Goal: Task Accomplishment & Management: Use online tool/utility

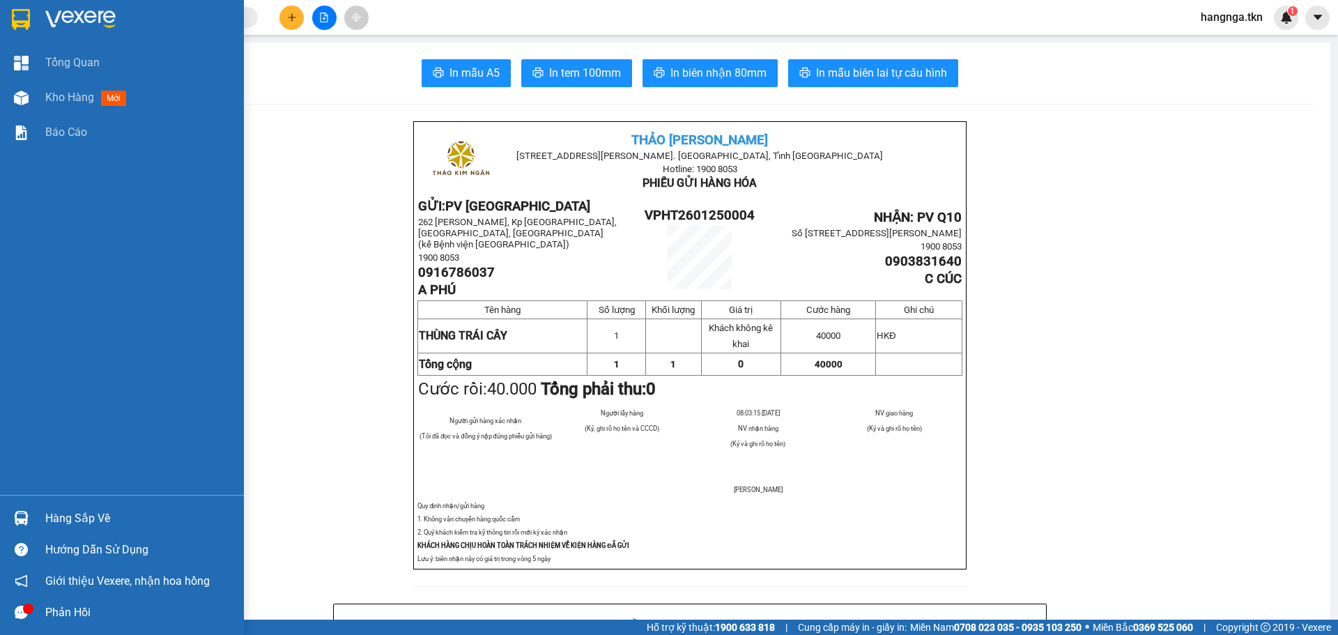
click at [17, 13] on img at bounding box center [21, 19] width 18 height 21
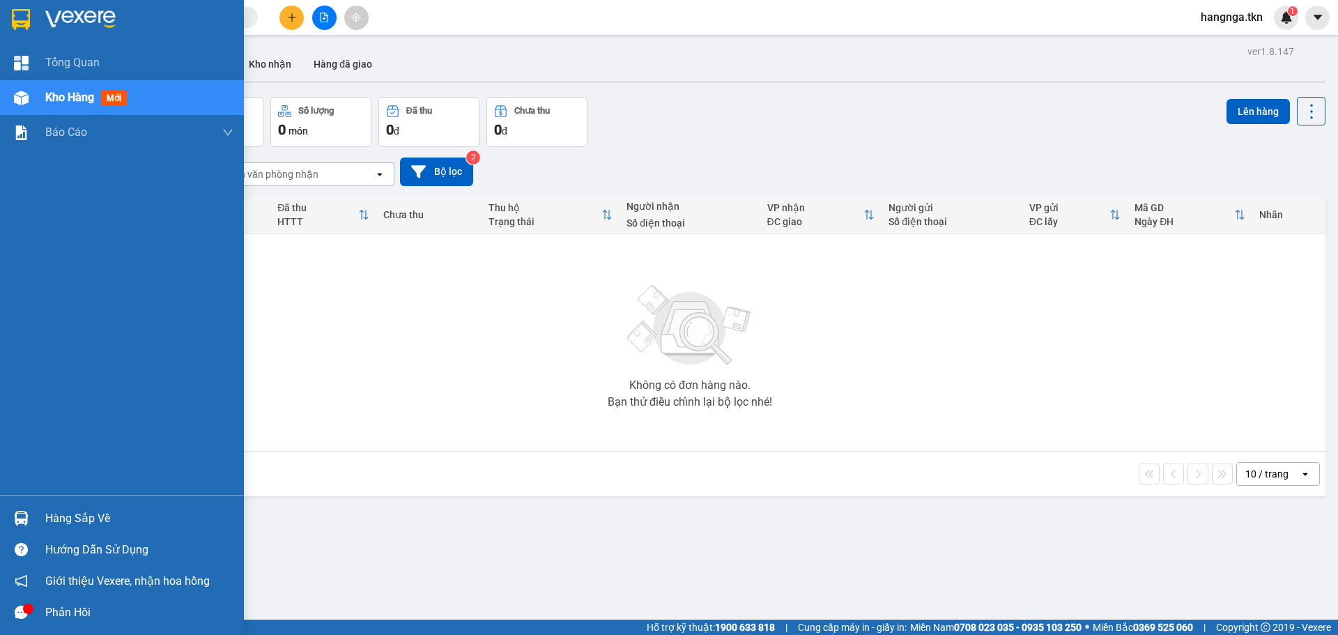
click at [69, 510] on div "Hàng sắp về" at bounding box center [139, 518] width 188 height 21
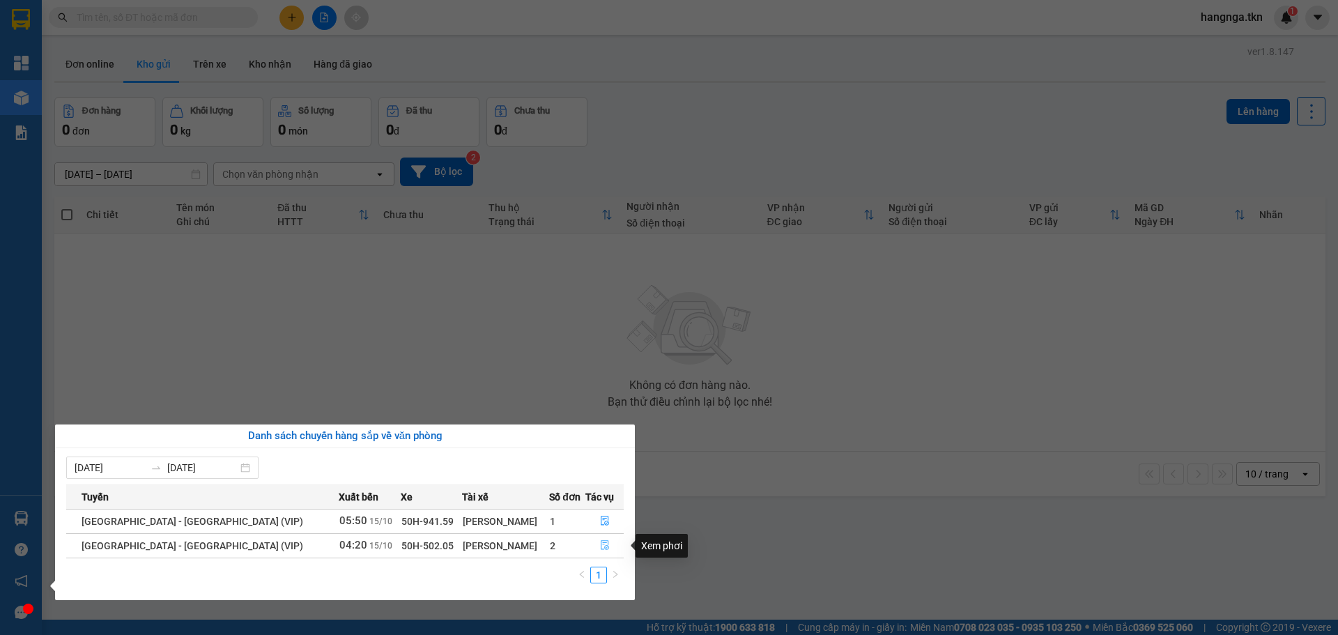
click at [587, 544] on button "button" at bounding box center [604, 546] width 37 height 22
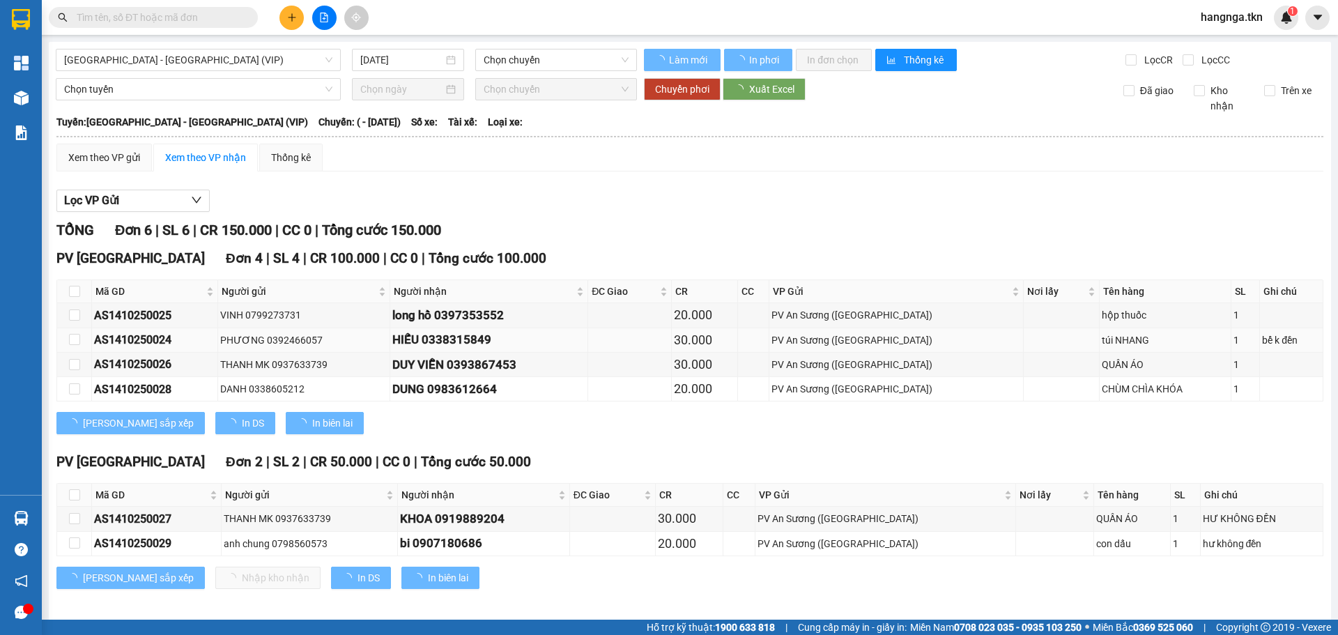
type input "[DATE]"
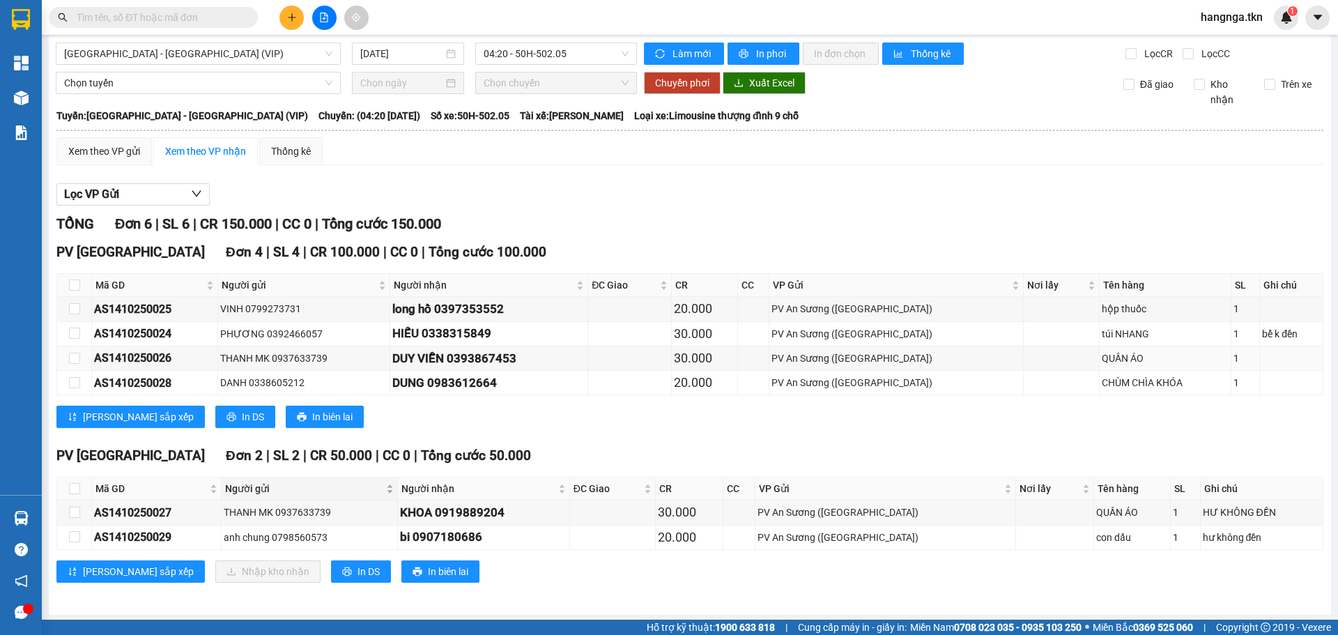
scroll to position [8, 0]
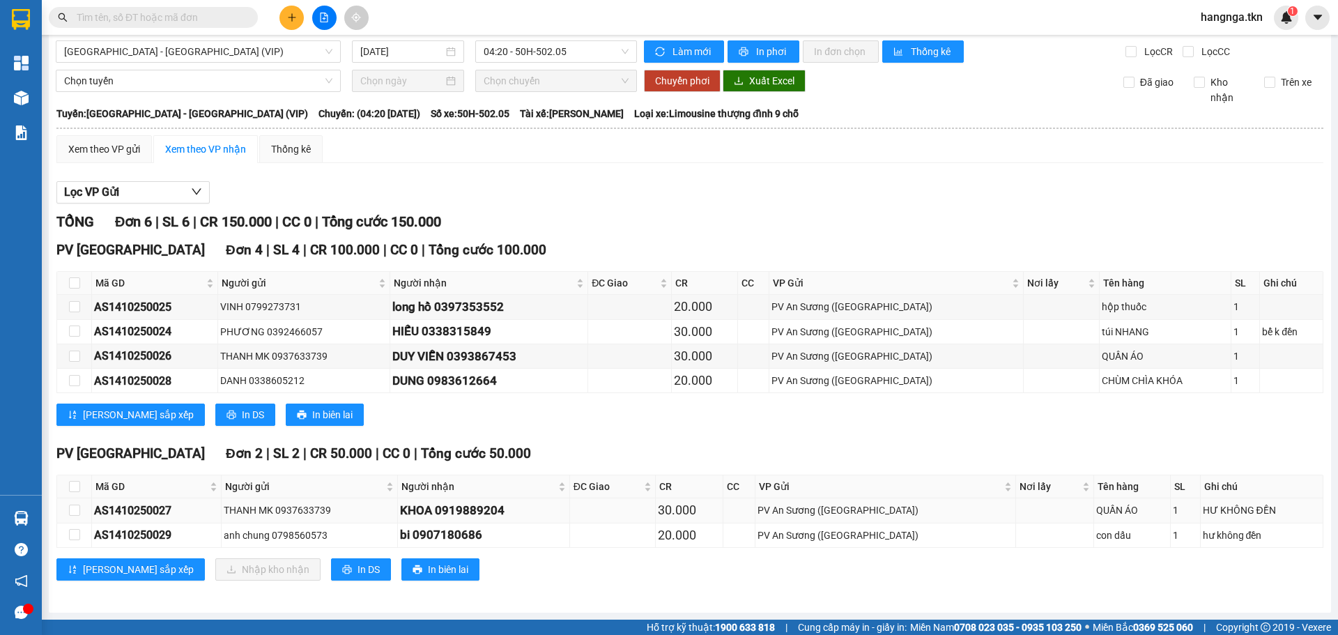
click at [81, 517] on td at bounding box center [74, 510] width 35 height 24
click at [74, 513] on input "checkbox" at bounding box center [74, 510] width 11 height 11
checkbox input "true"
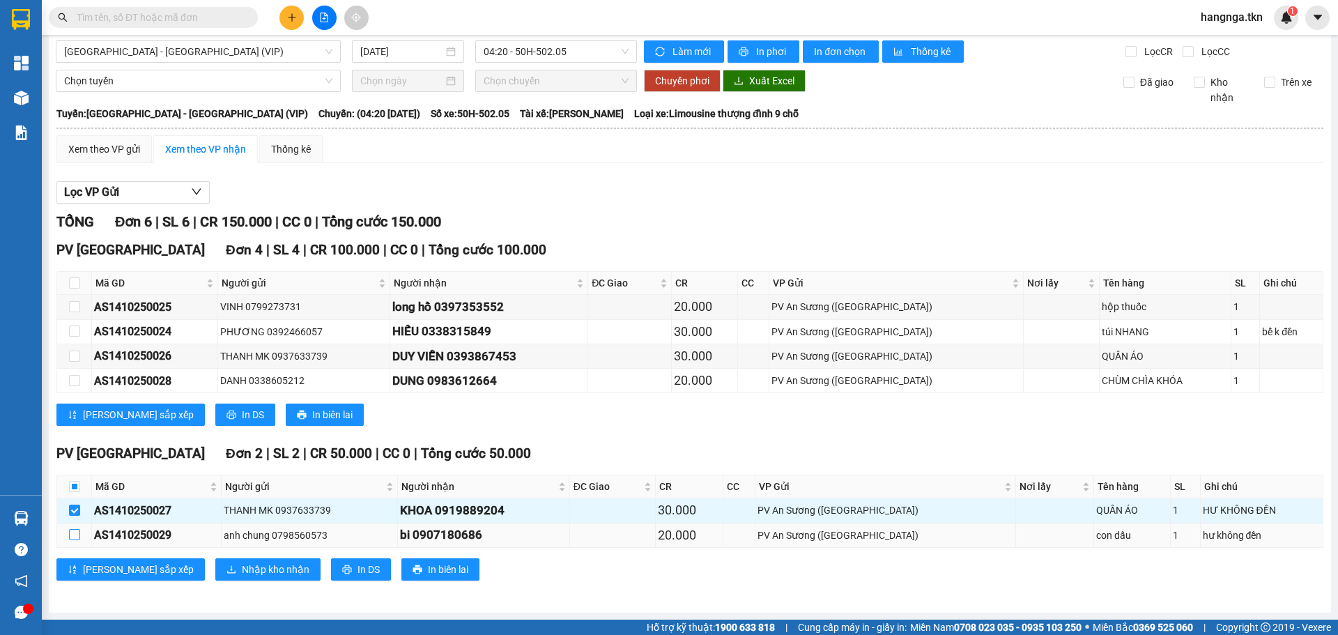
click at [72, 540] on input "checkbox" at bounding box center [74, 534] width 11 height 11
checkbox input "true"
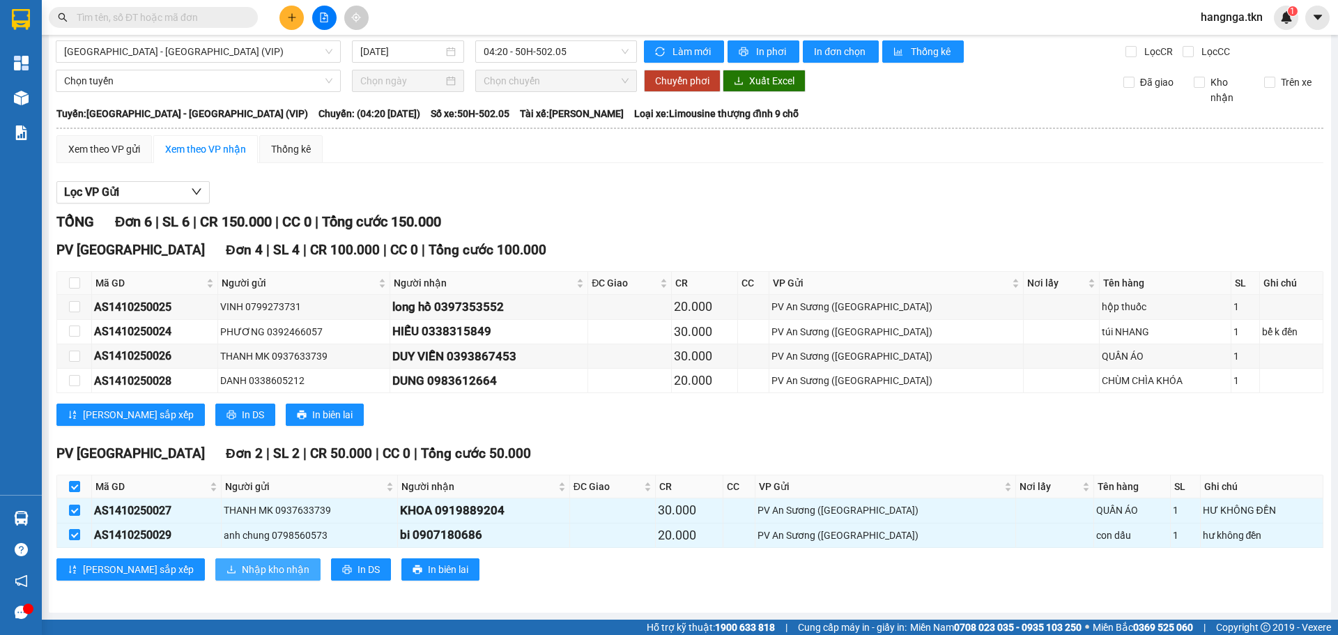
click at [242, 571] on span "Nhập kho nhận" at bounding box center [276, 569] width 68 height 15
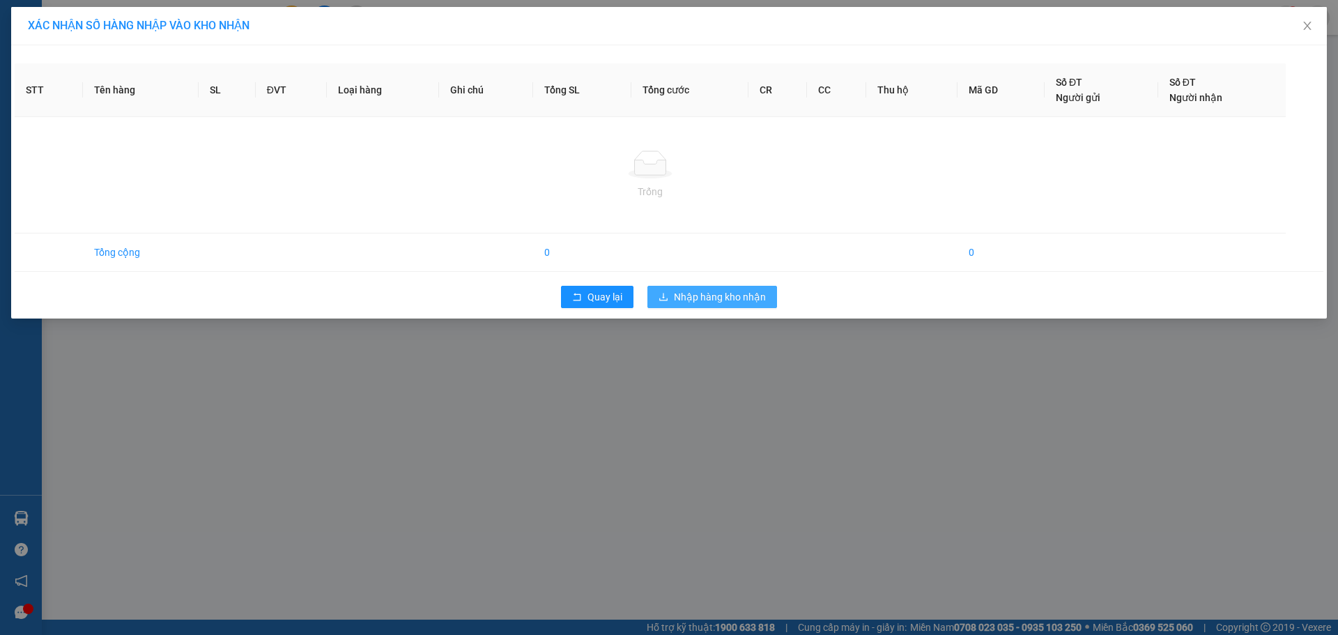
click at [730, 305] on button "Nhập hàng kho nhận" at bounding box center [712, 297] width 130 height 22
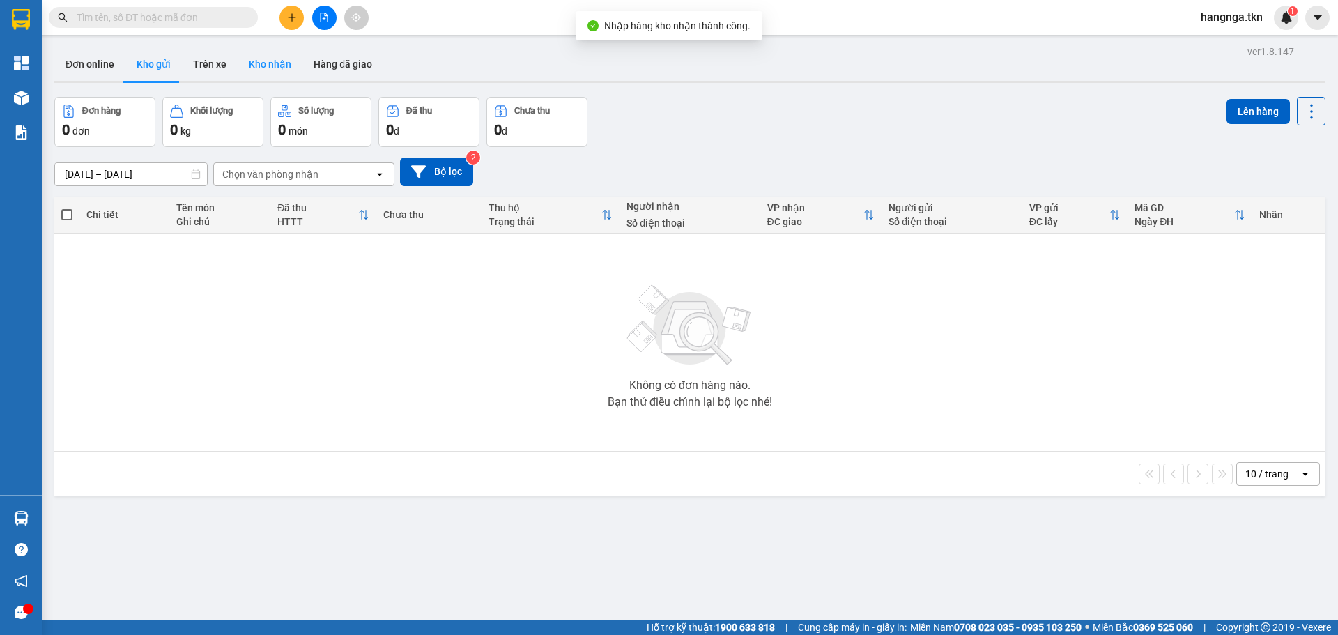
click at [267, 56] on button "Kho nhận" at bounding box center [270, 63] width 65 height 33
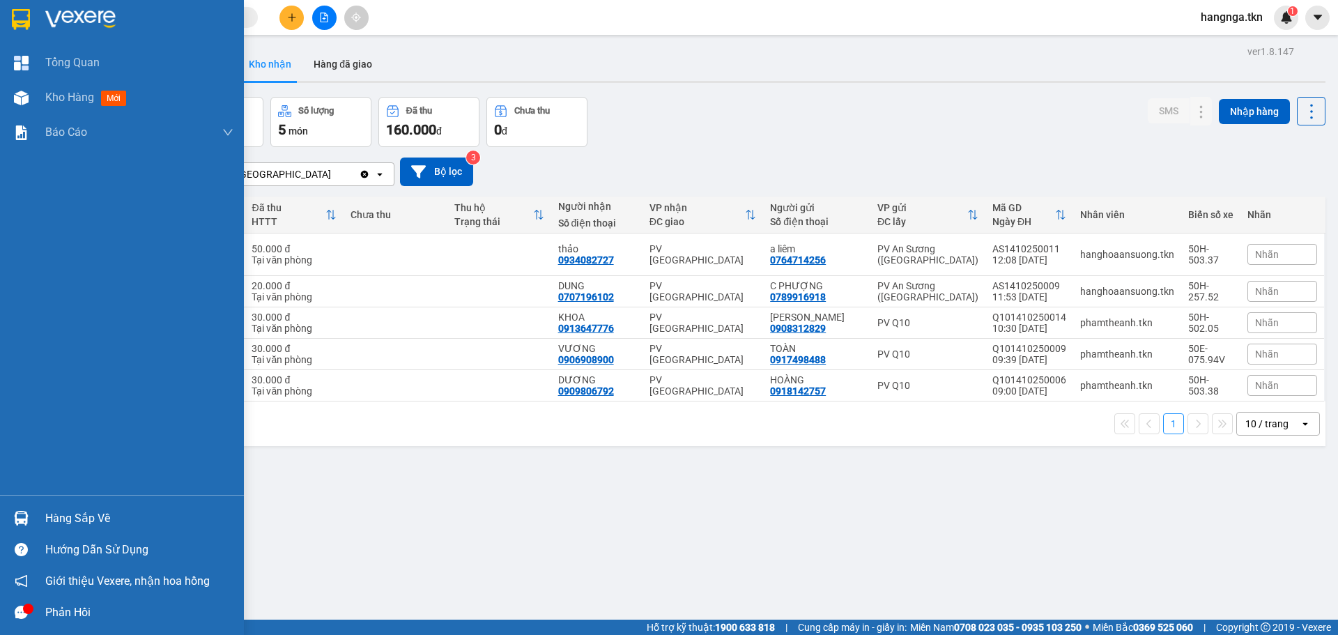
click at [30, 514] on div at bounding box center [21, 518] width 24 height 24
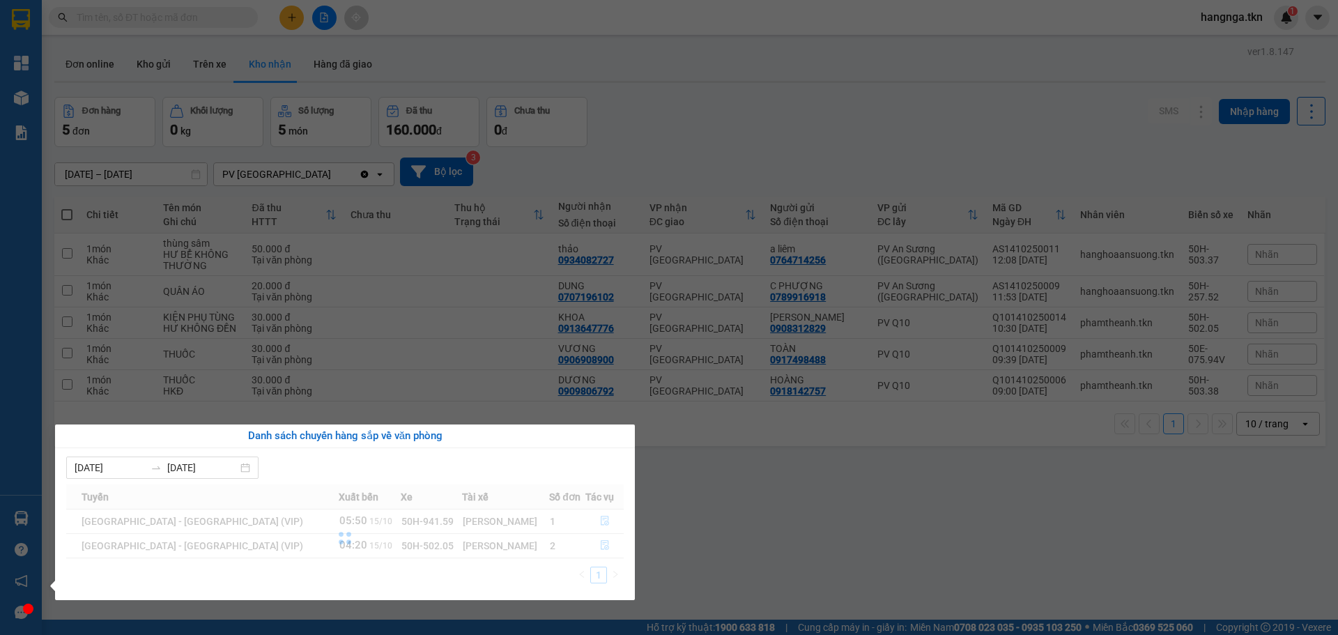
click at [721, 537] on section "Kết quả tìm kiếm ( 0 ) Bộ lọc No Data hangnga.tkn 1 Tổng Quan Kho hàng mới Báo …" at bounding box center [669, 317] width 1338 height 635
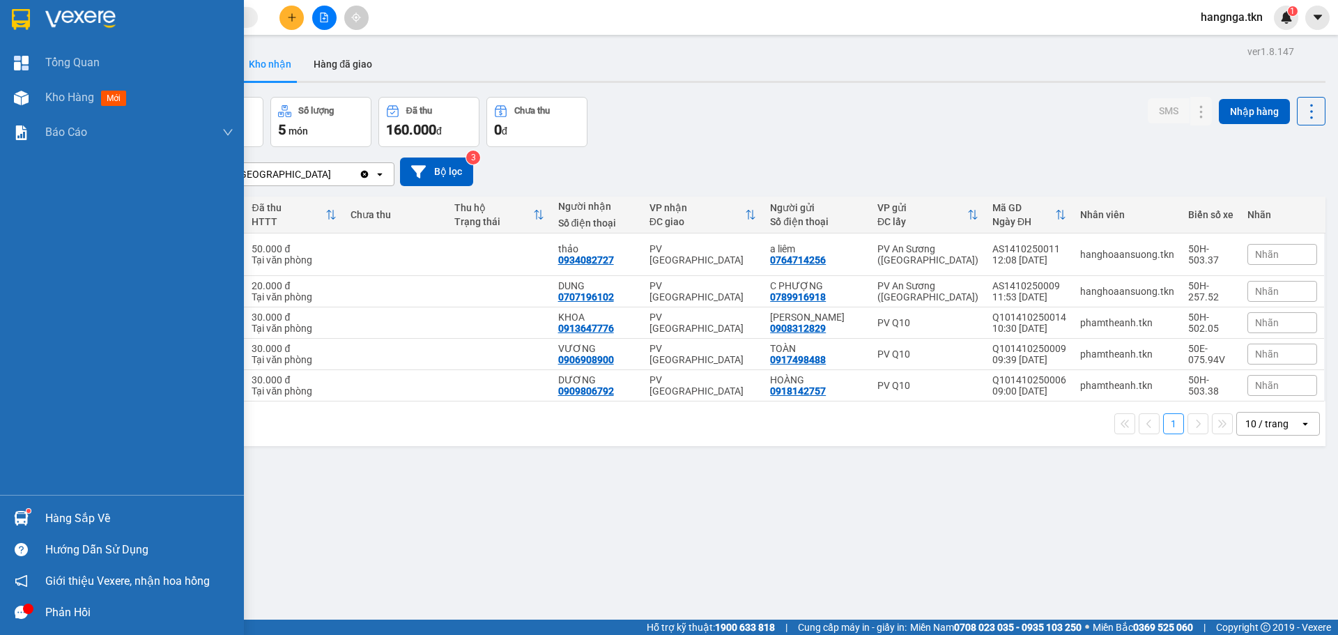
click at [22, 507] on div at bounding box center [21, 518] width 24 height 24
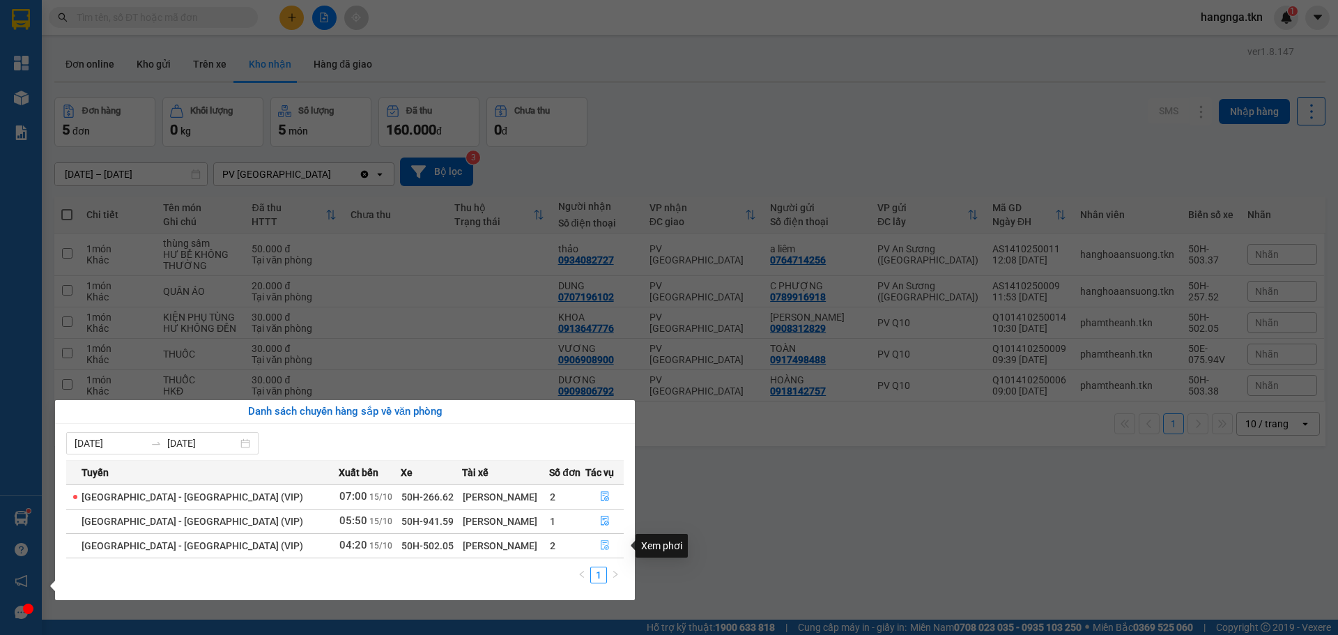
click at [606, 549] on button "button" at bounding box center [604, 546] width 37 height 22
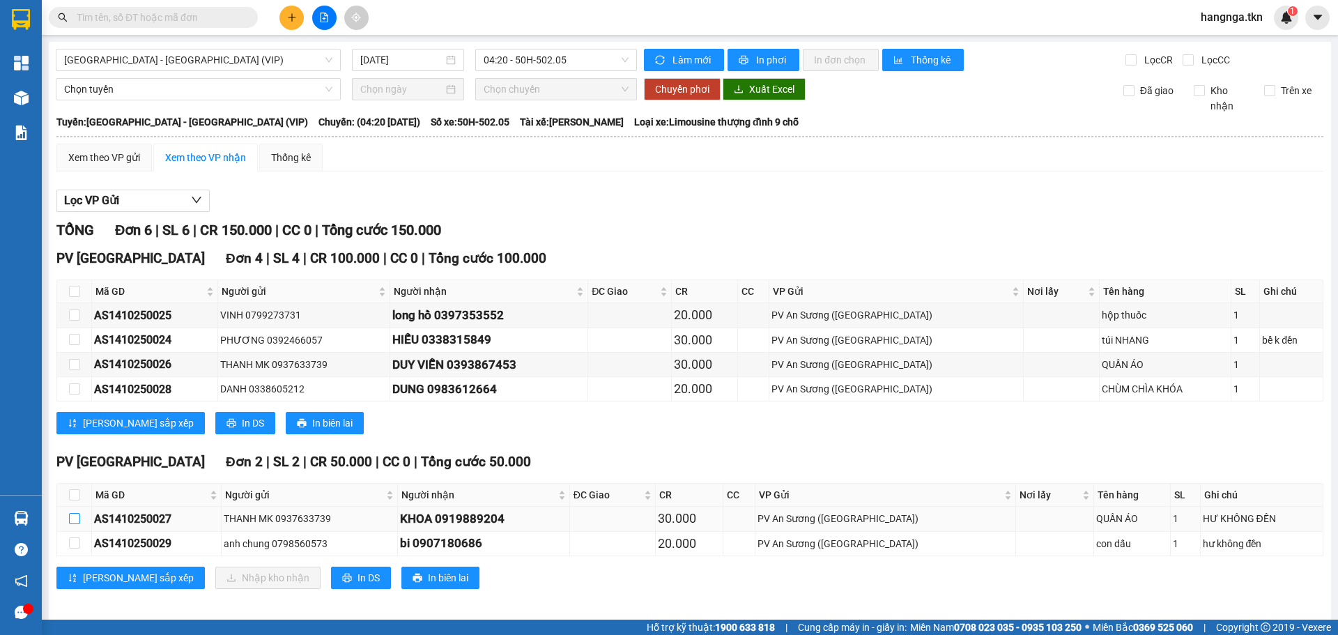
click at [77, 522] on input "checkbox" at bounding box center [74, 518] width 11 height 11
checkbox input "true"
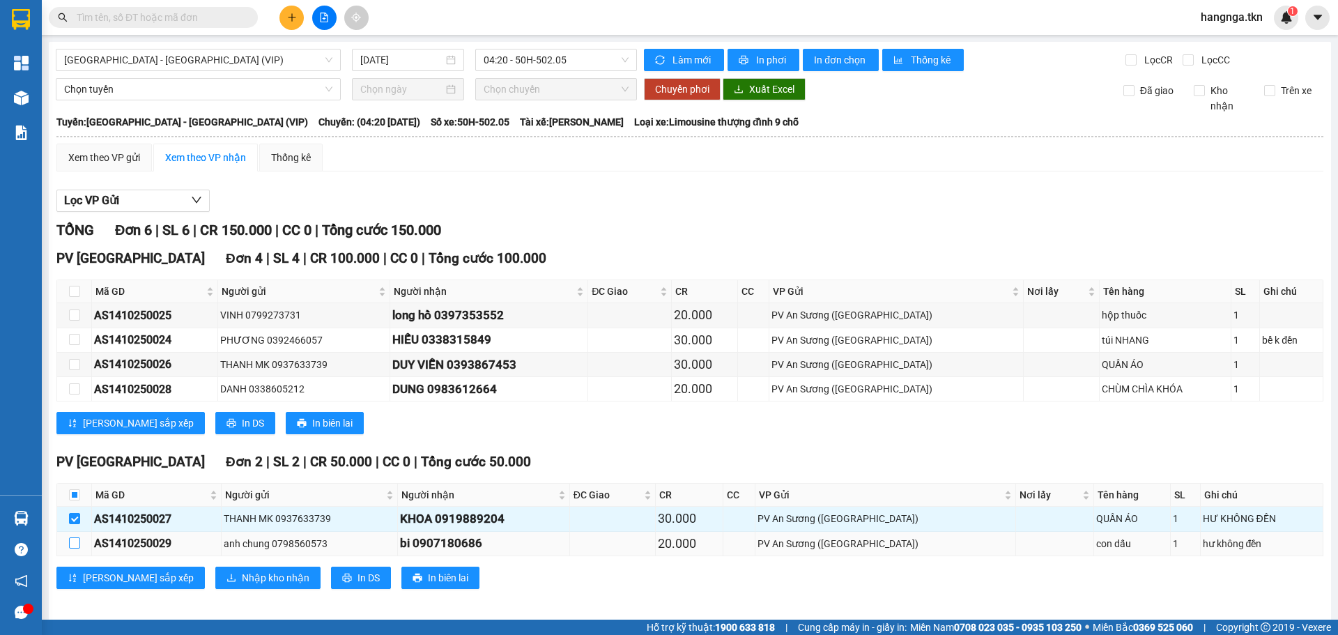
click at [70, 549] on label at bounding box center [74, 543] width 11 height 15
click at [70, 548] on input "checkbox" at bounding box center [74, 542] width 11 height 11
checkbox input "true"
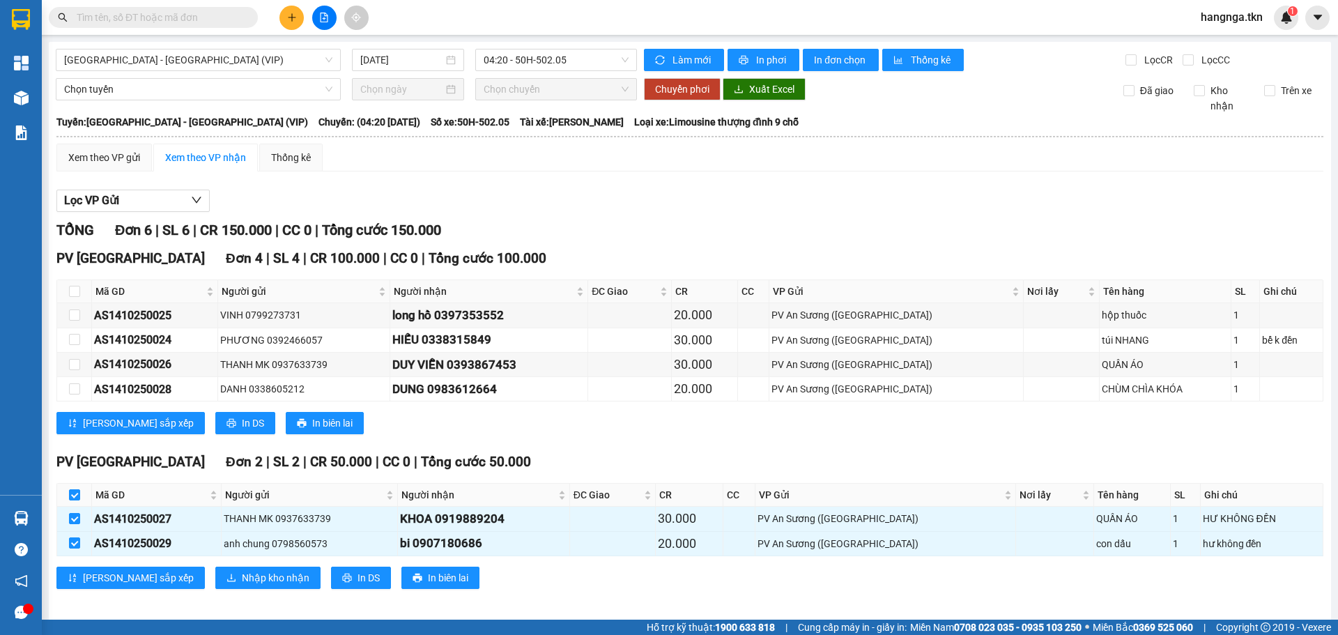
click at [581, 590] on div "[GEOGRAPHIC_DATA] 2 | SL 2 | CR 50.000 | CC 0 | Tổng cước 50.000 Mã GD Người gử…" at bounding box center [689, 525] width 1267 height 147
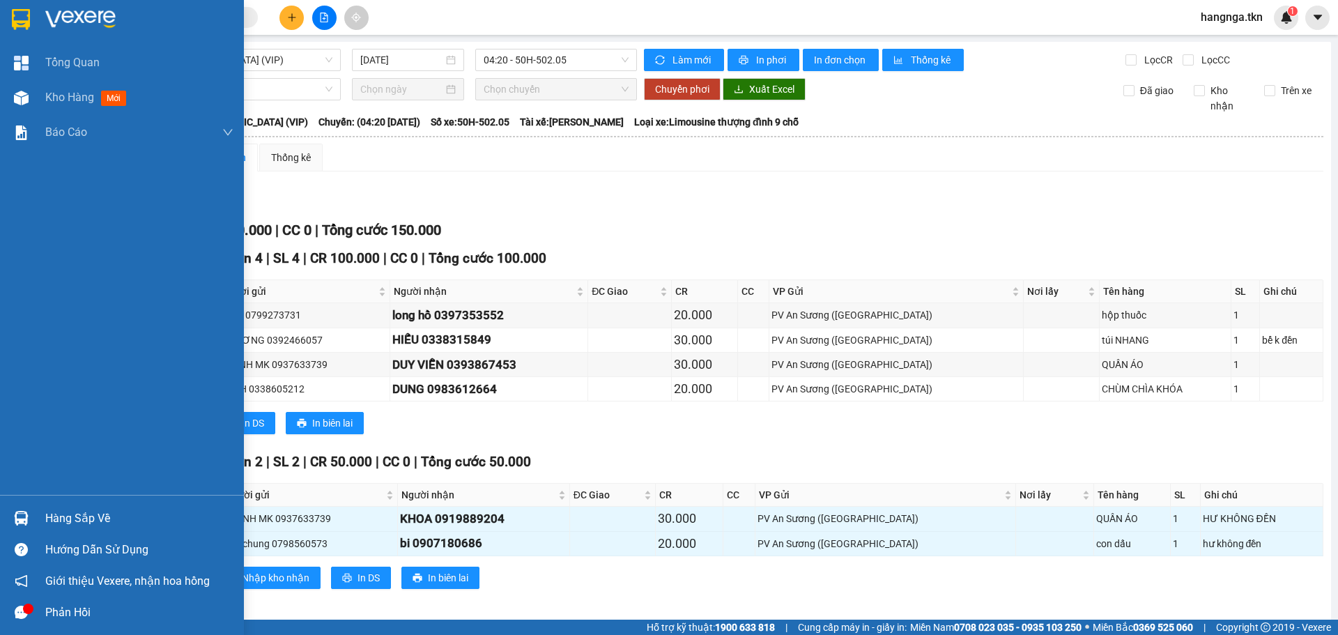
click at [33, 8] on div at bounding box center [122, 22] width 244 height 45
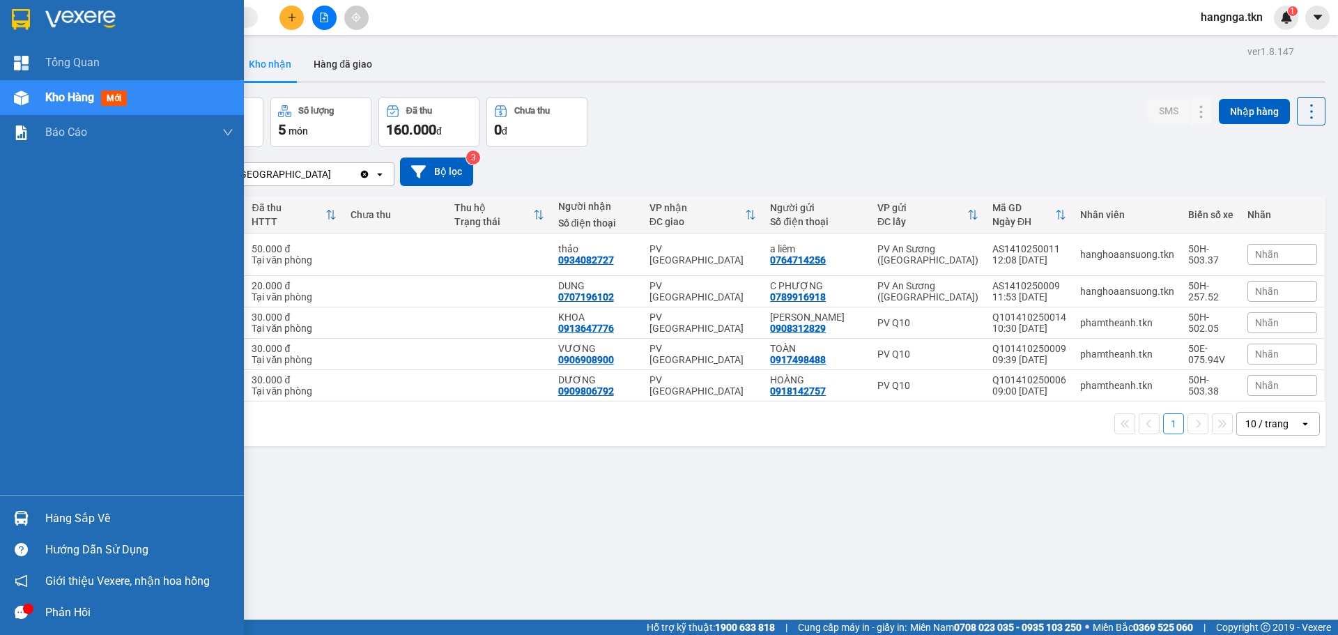
click at [24, 505] on div "Hàng sắp về" at bounding box center [122, 517] width 244 height 31
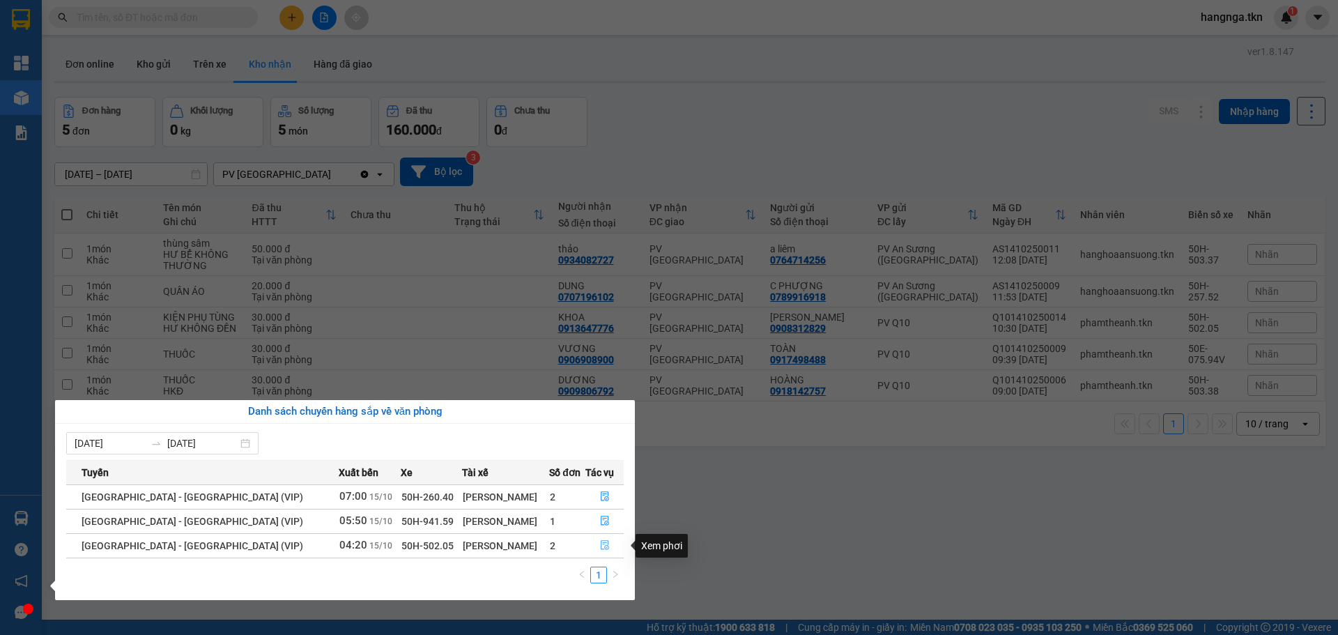
click at [613, 548] on button "button" at bounding box center [604, 546] width 37 height 22
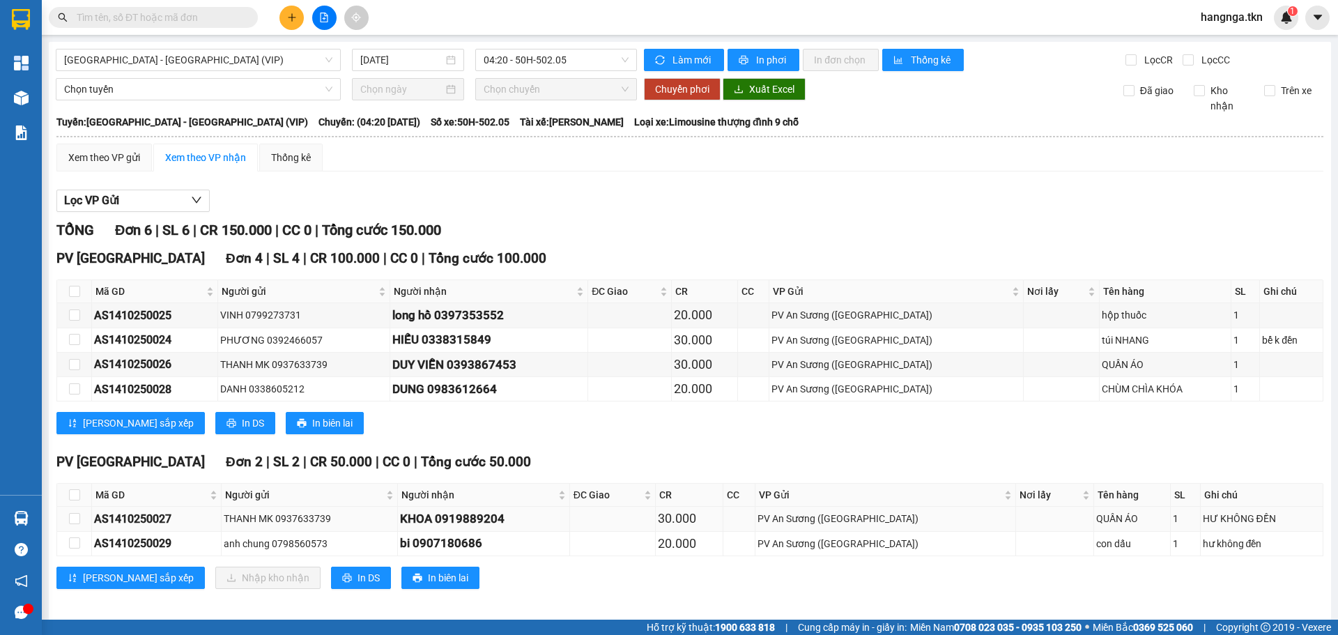
click at [80, 523] on td at bounding box center [74, 519] width 35 height 24
click at [66, 520] on td at bounding box center [74, 519] width 35 height 24
click at [69, 519] on input "checkbox" at bounding box center [74, 518] width 11 height 11
checkbox input "true"
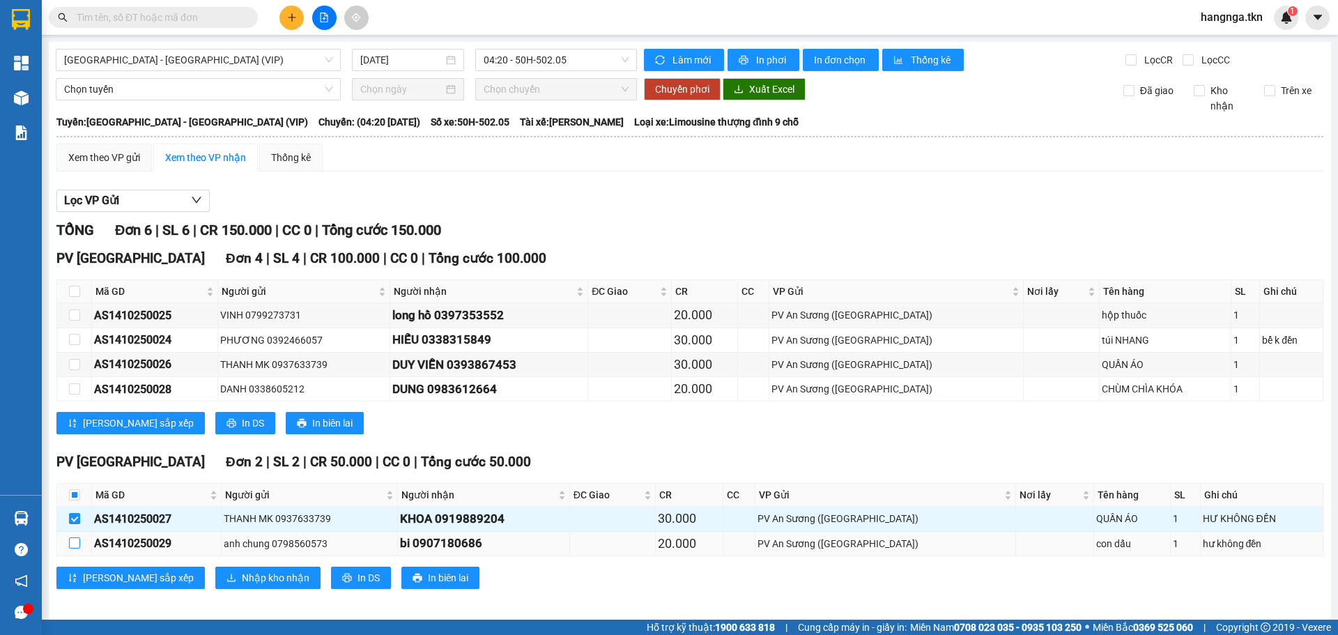
click at [77, 541] on input "checkbox" at bounding box center [74, 542] width 11 height 11
checkbox input "true"
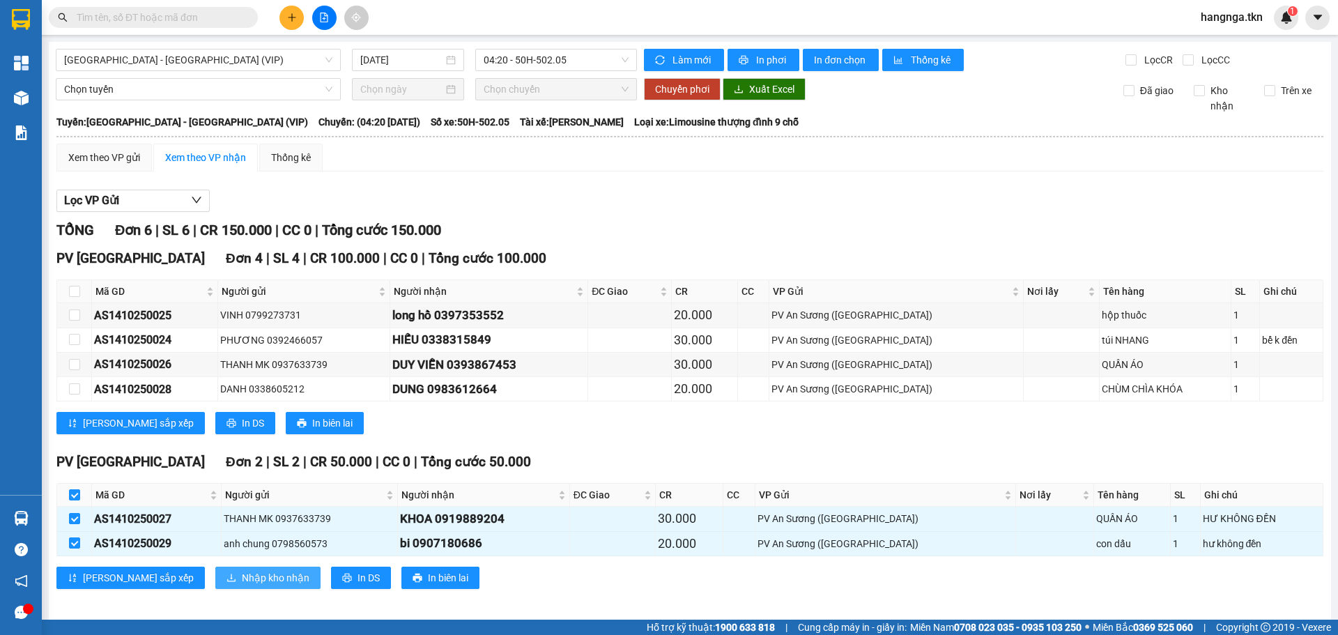
click at [242, 581] on span "Nhập kho nhận" at bounding box center [276, 577] width 68 height 15
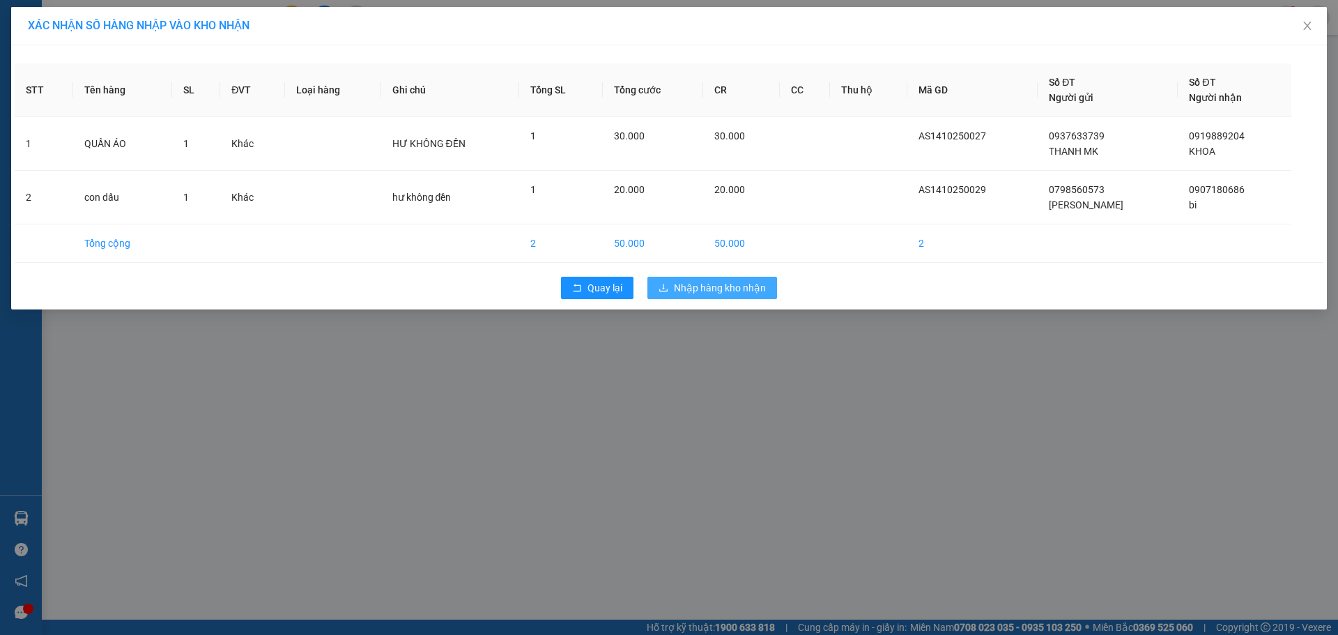
click at [719, 294] on span "Nhập hàng kho nhận" at bounding box center [720, 287] width 92 height 15
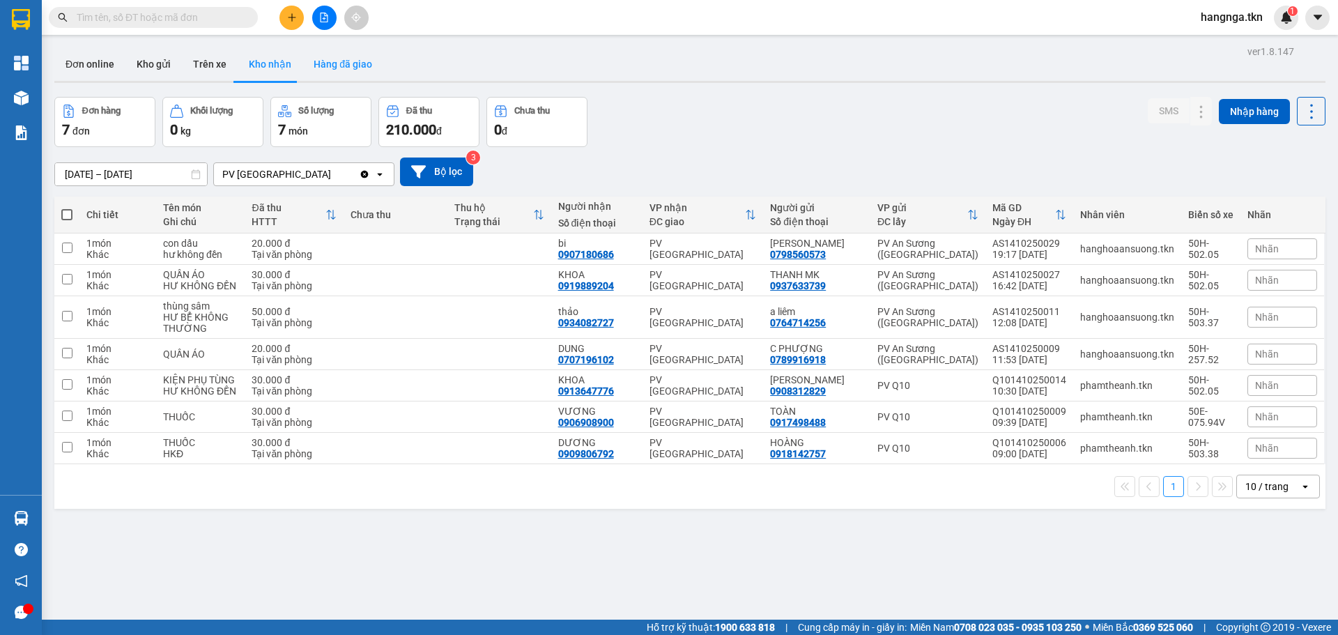
click at [347, 58] on button "Hàng đã giao" at bounding box center [342, 63] width 81 height 33
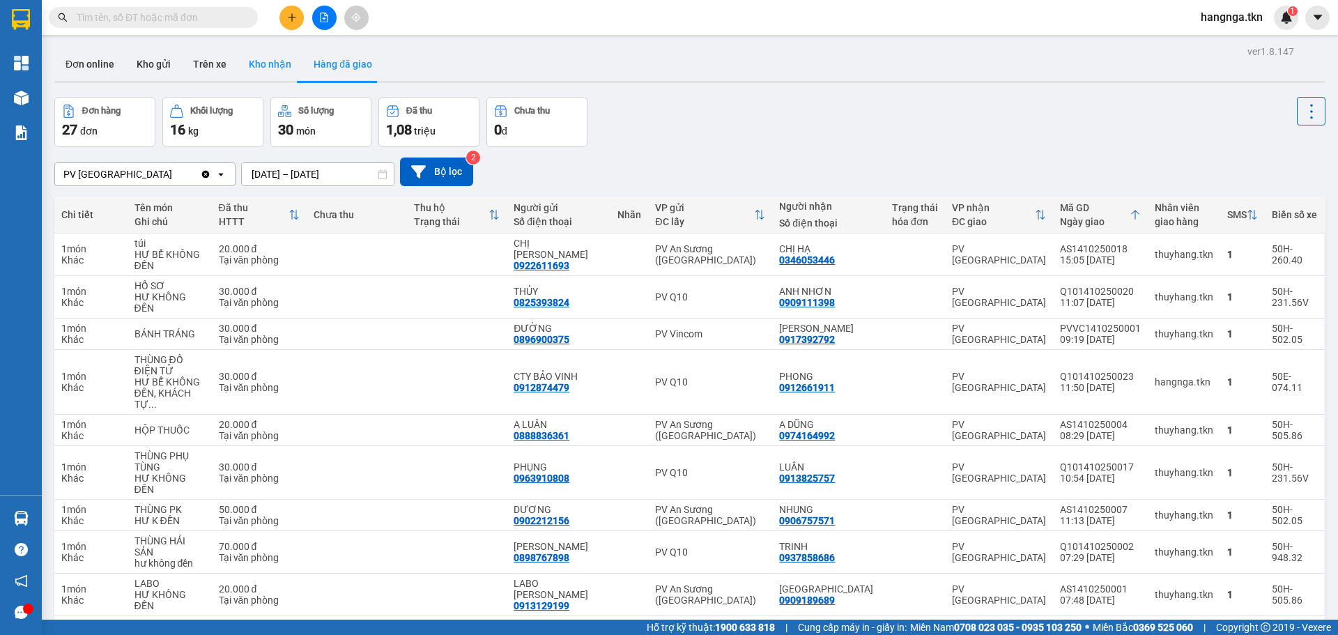
click at [264, 63] on button "Kho nhận" at bounding box center [270, 63] width 65 height 33
